Goal: Task Accomplishment & Management: Manage account settings

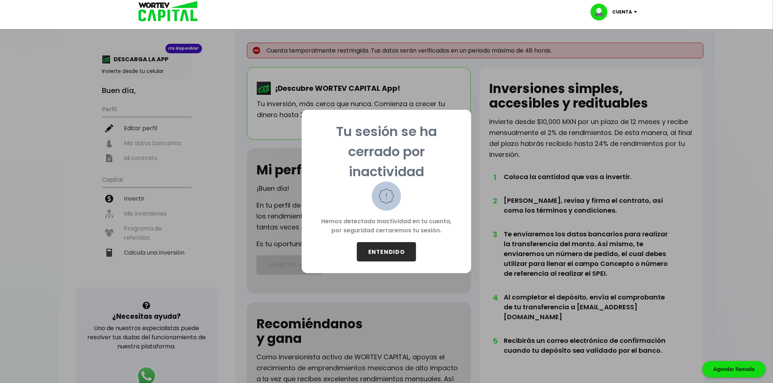
click at [396, 250] on button "ENTENDIDO" at bounding box center [386, 251] width 59 height 19
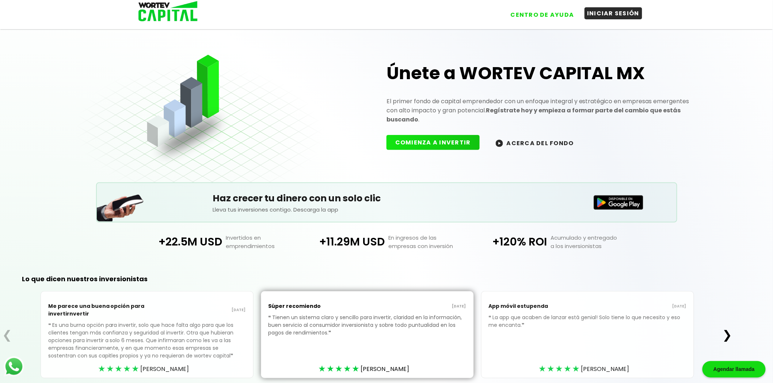
click at [604, 15] on button "INICIAR SESIÓN" at bounding box center [613, 13] width 58 height 12
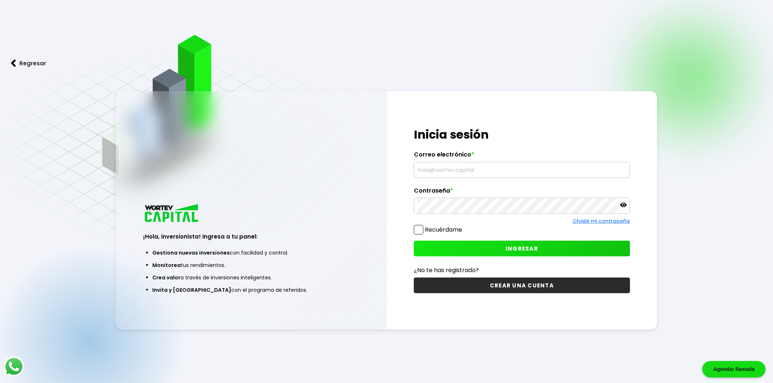
type input "[DOMAIN_NAME][EMAIL_ADDRESS][DOMAIN_NAME]"
click at [417, 227] on span at bounding box center [418, 229] width 9 height 9
click at [463, 226] on input "Recuérdame" at bounding box center [463, 226] width 0 height 0
click at [538, 247] on button "INGRESAR" at bounding box center [522, 249] width 216 height 16
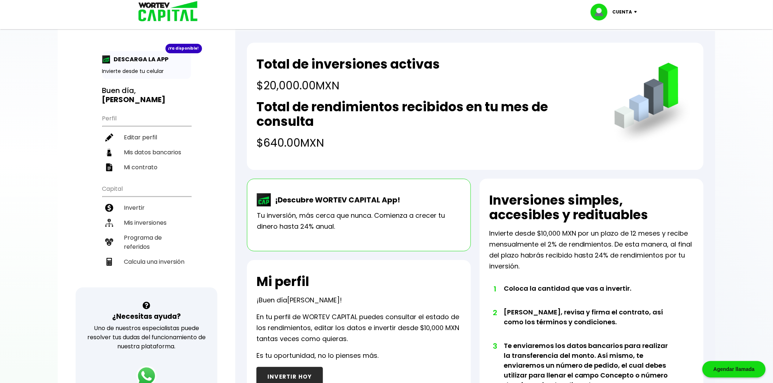
drag, startPoint x: 345, startPoint y: 146, endPoint x: 246, endPoint y: 147, distance: 99.0
click at [230, 142] on div "¡Ya disponible! DESCARGA LA APP Invierte desde tu celular Buen día, [PERSON_NAM…" at bounding box center [386, 310] width 657 height 606
click at [370, 143] on h4 "$640.00 MXN" at bounding box center [427, 143] width 343 height 16
click at [326, 145] on h4 "$640.00 MXN" at bounding box center [427, 143] width 343 height 16
